Goal: Information Seeking & Learning: Learn about a topic

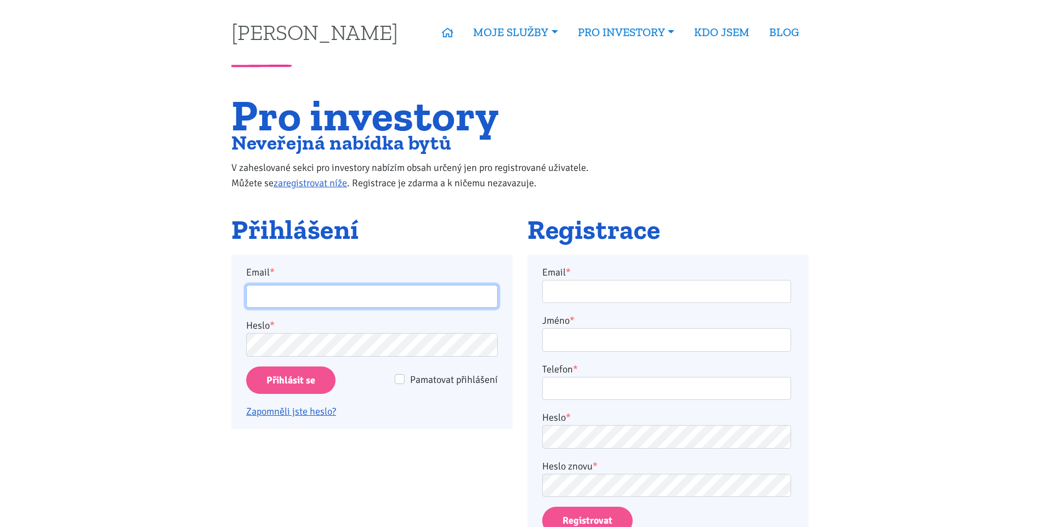
click at [315, 306] on input "Email *" at bounding box center [372, 297] width 252 height 24
type input "[PERSON_NAME][EMAIL_ADDRESS][DOMAIN_NAME]"
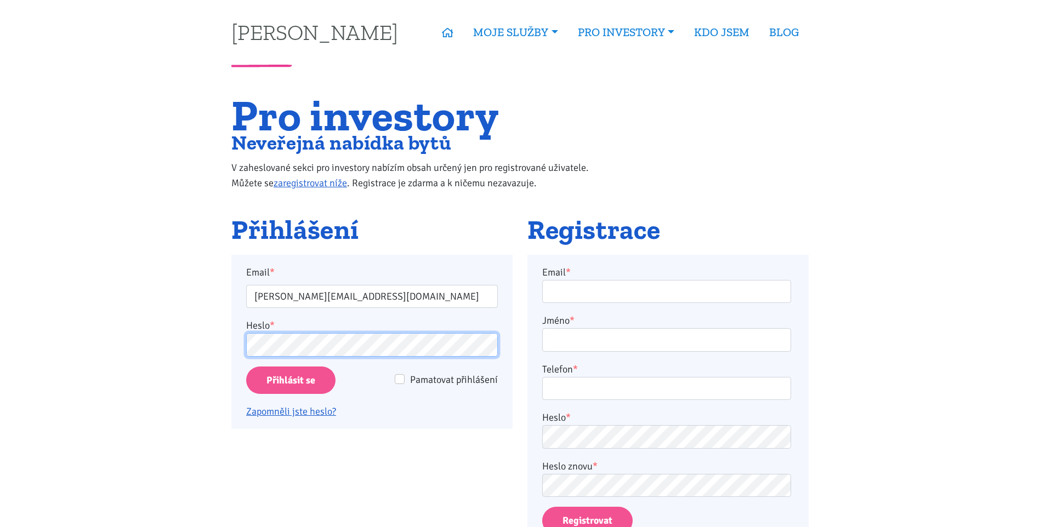
click at [246, 367] on input "Přihlásit se" at bounding box center [290, 381] width 89 height 28
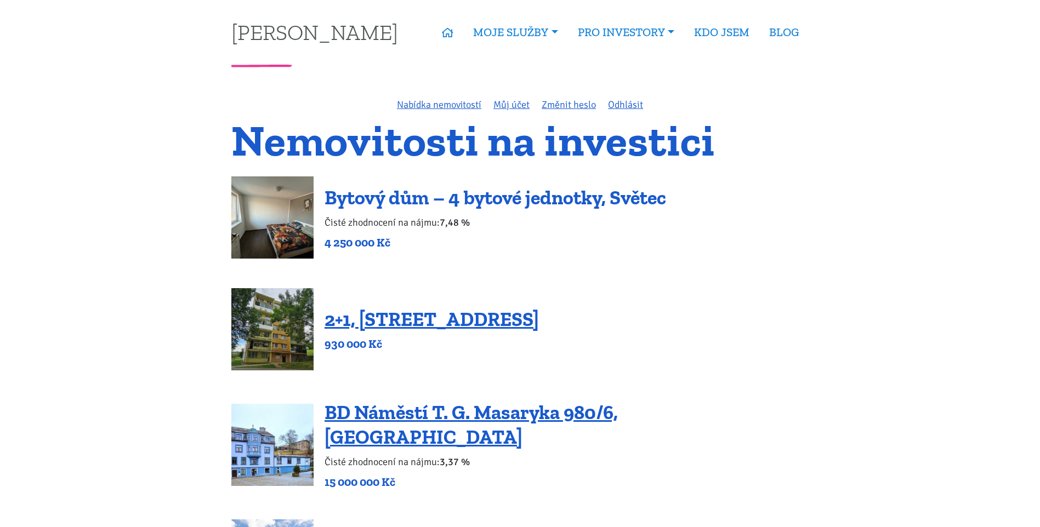
click at [525, 203] on link "Bytový dům – 4 bytové jednotky, Světec" at bounding box center [496, 198] width 342 height 24
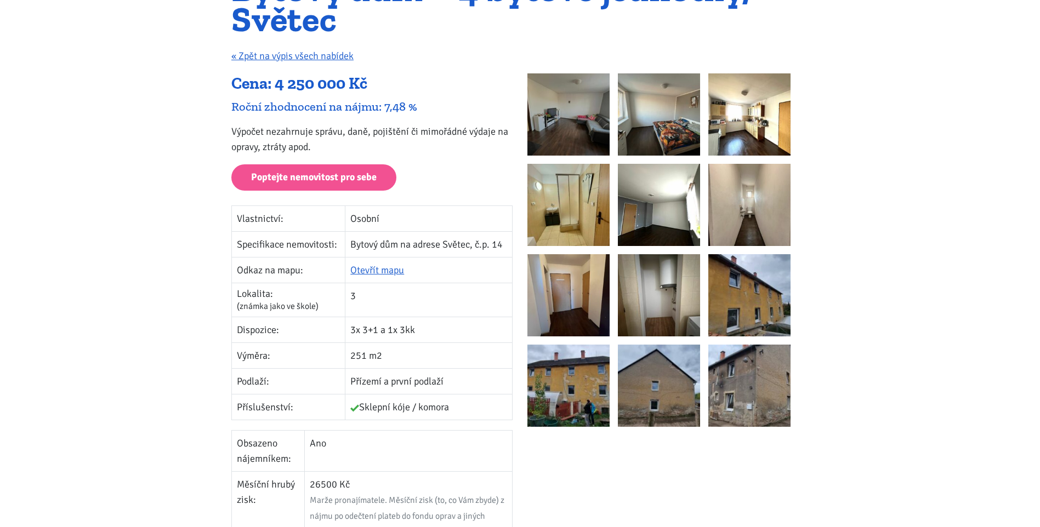
scroll to position [110, 0]
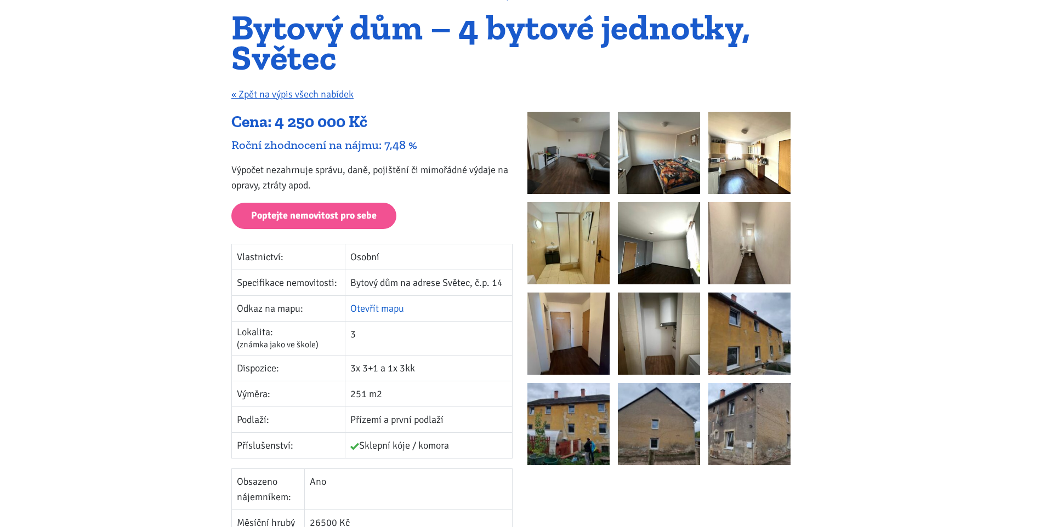
click at [365, 306] on link "Otevřít mapu" at bounding box center [377, 309] width 54 height 12
